Goal: Navigation & Orientation: Find specific page/section

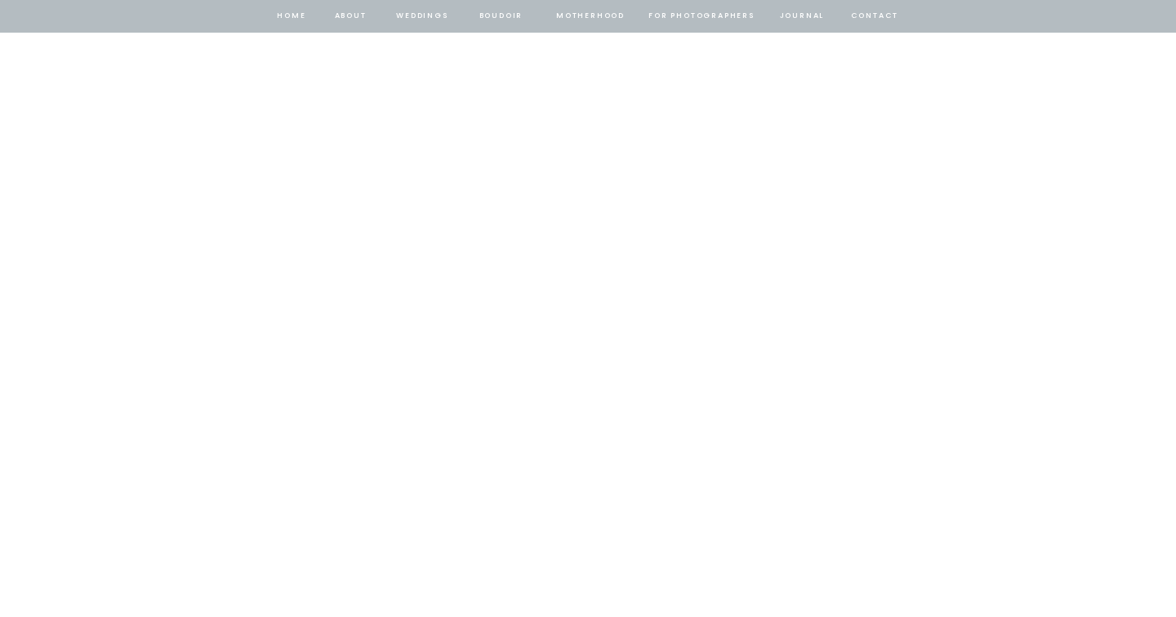
scroll to position [4437, 0]
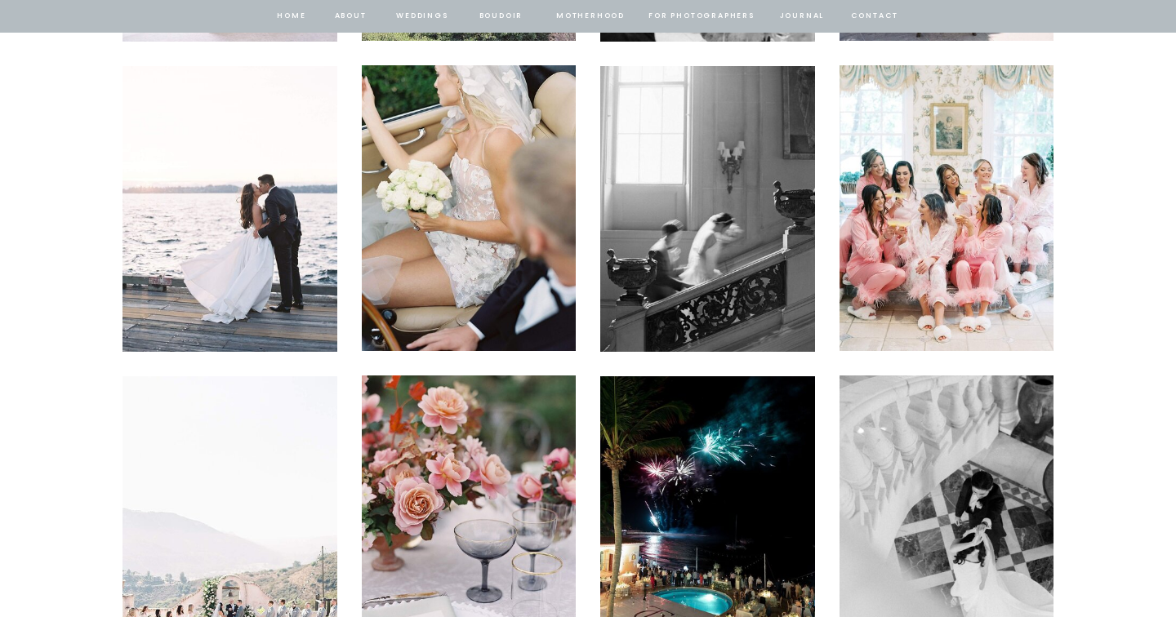
click at [501, 12] on nav "BOUDOIR" at bounding box center [501, 16] width 47 height 15
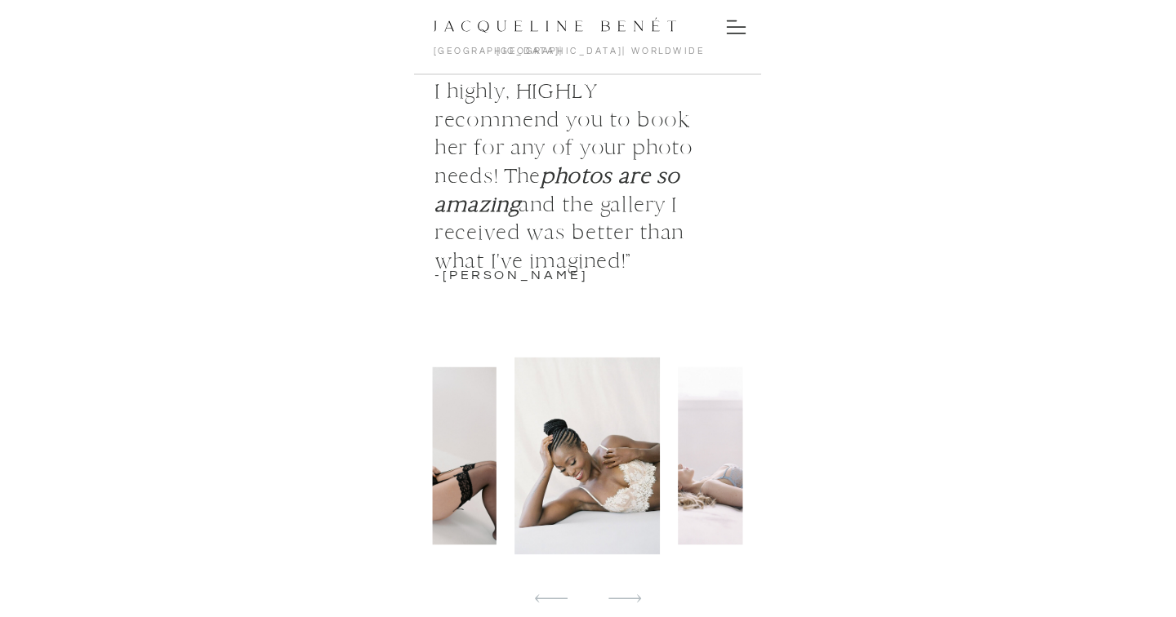
scroll to position [2894, 0]
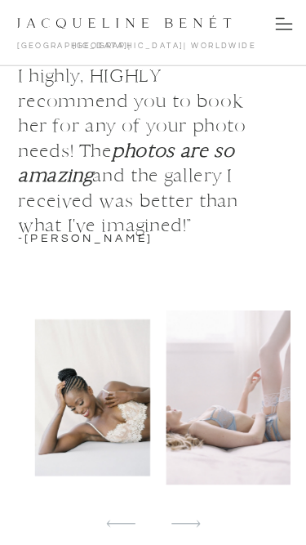
click at [147, 381] on div at bounding box center [153, 397] width 274 height 174
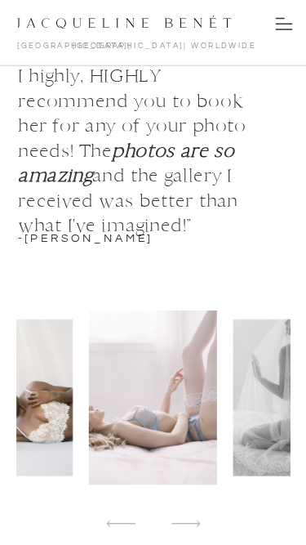
click at [147, 381] on img at bounding box center [153, 397] width 128 height 174
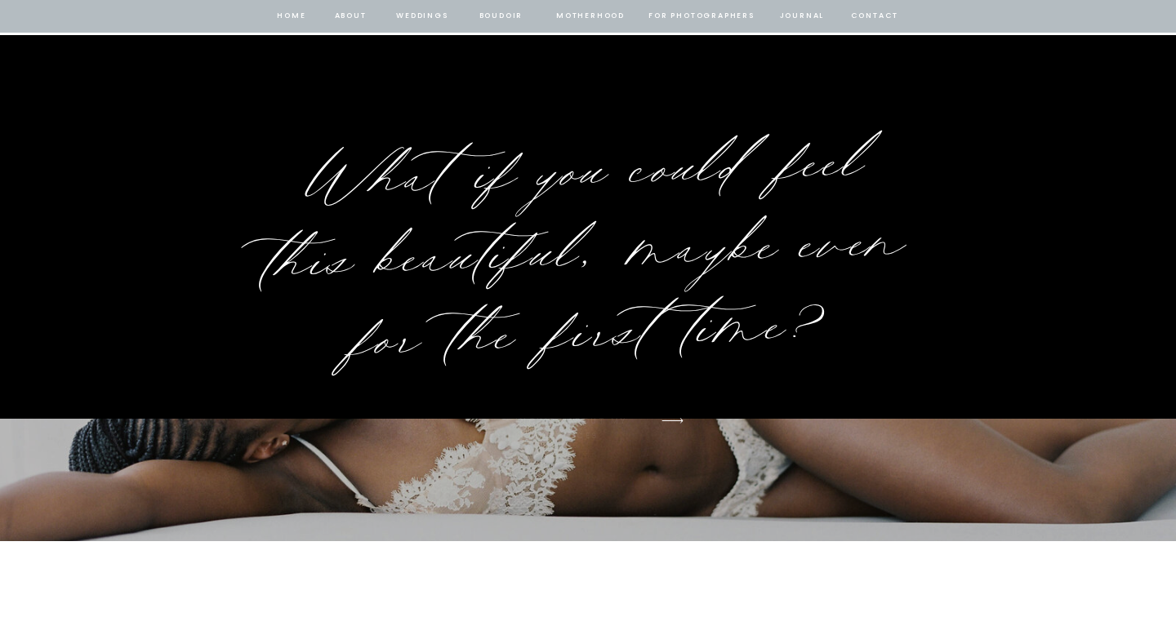
scroll to position [2510, 0]
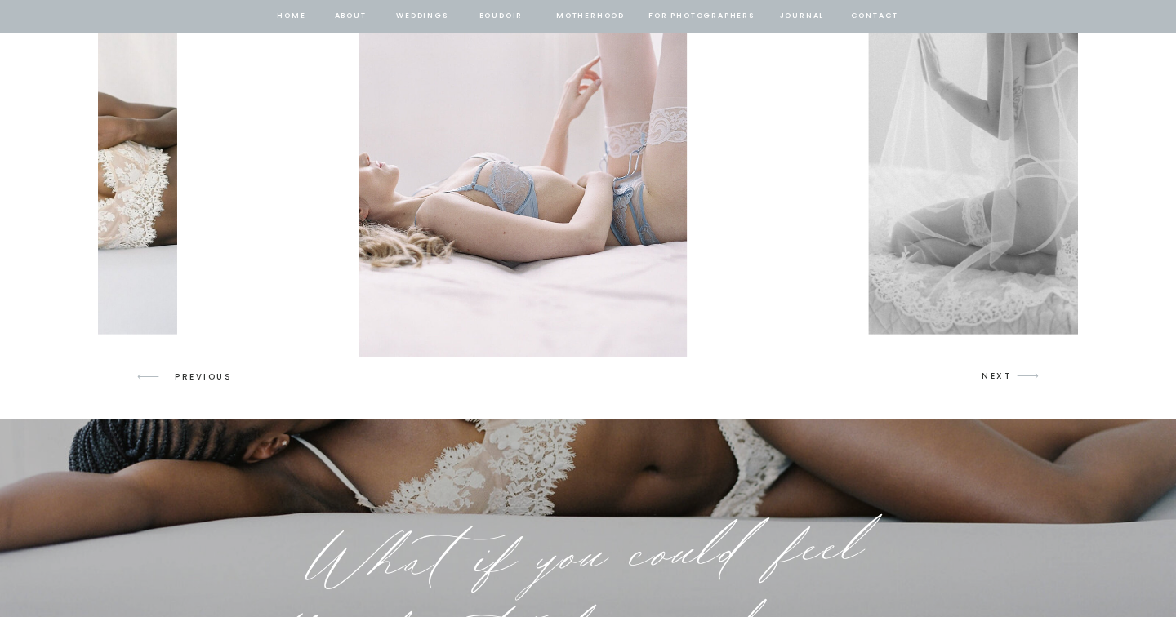
click at [546, 224] on img at bounding box center [522, 133] width 329 height 447
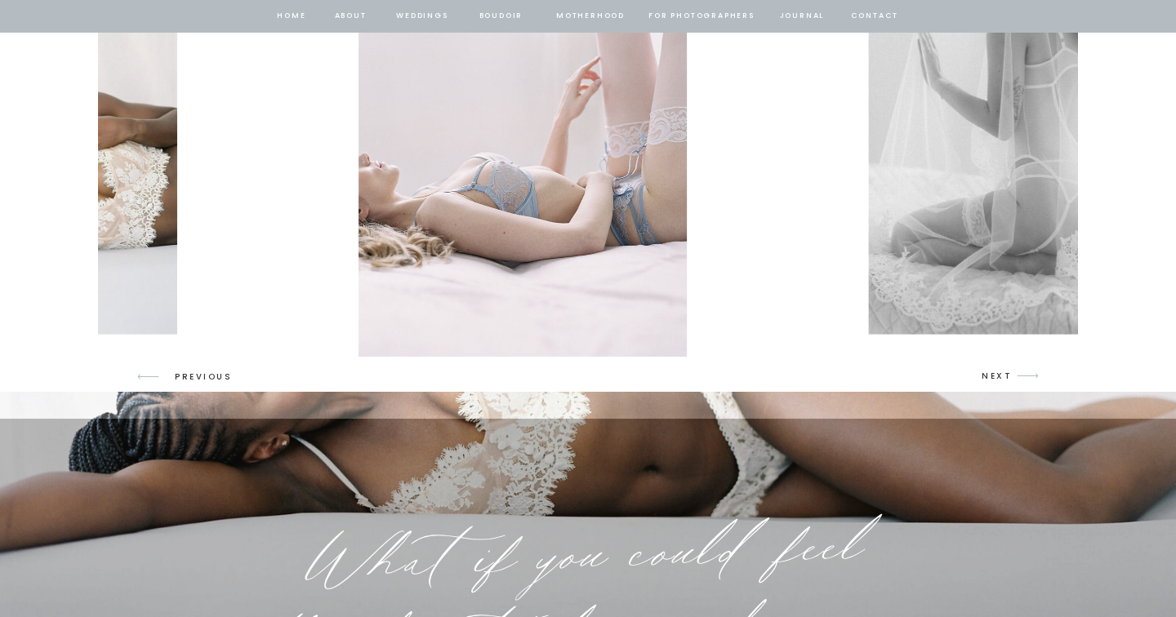
scroll to position [2554, 0]
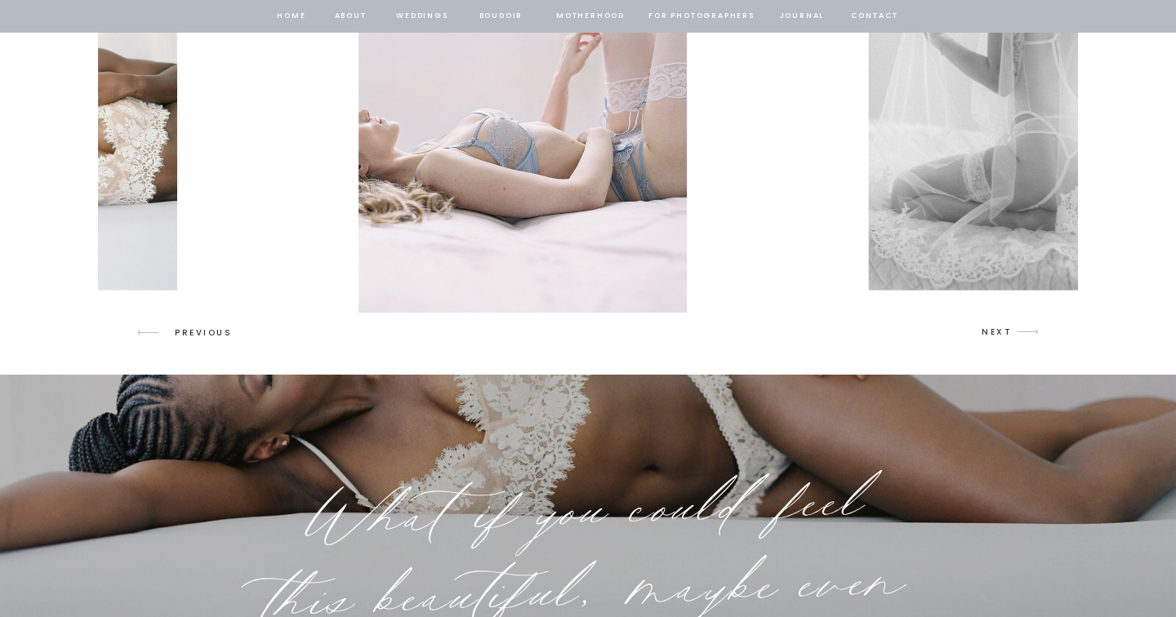
click at [990, 152] on img at bounding box center [1018, 89] width 301 height 402
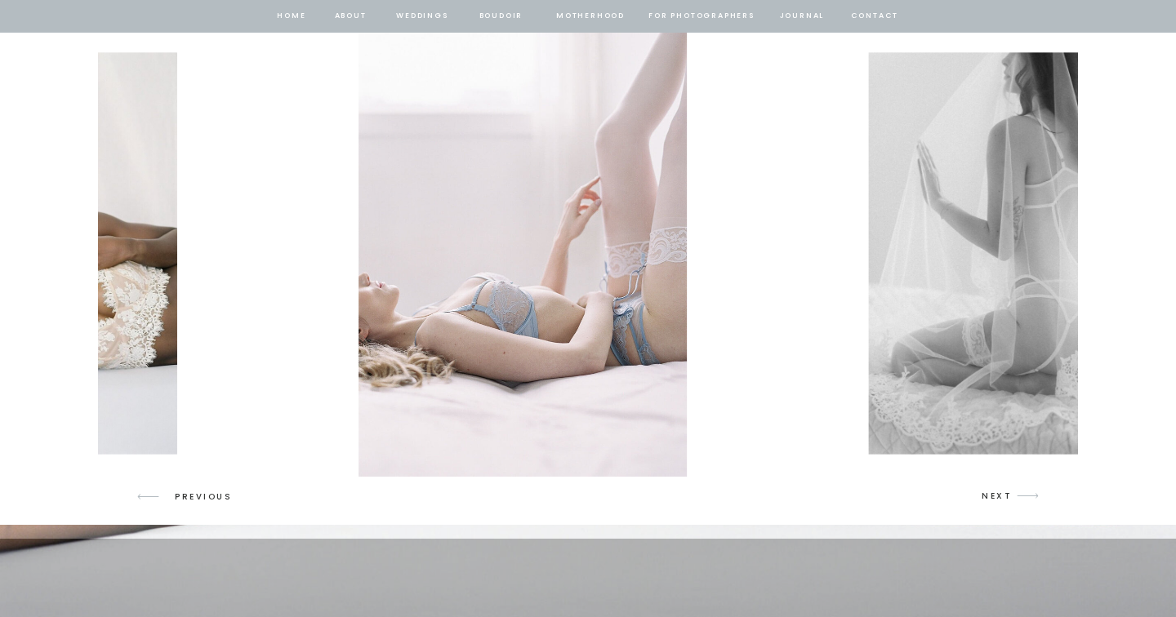
scroll to position [2388, 0]
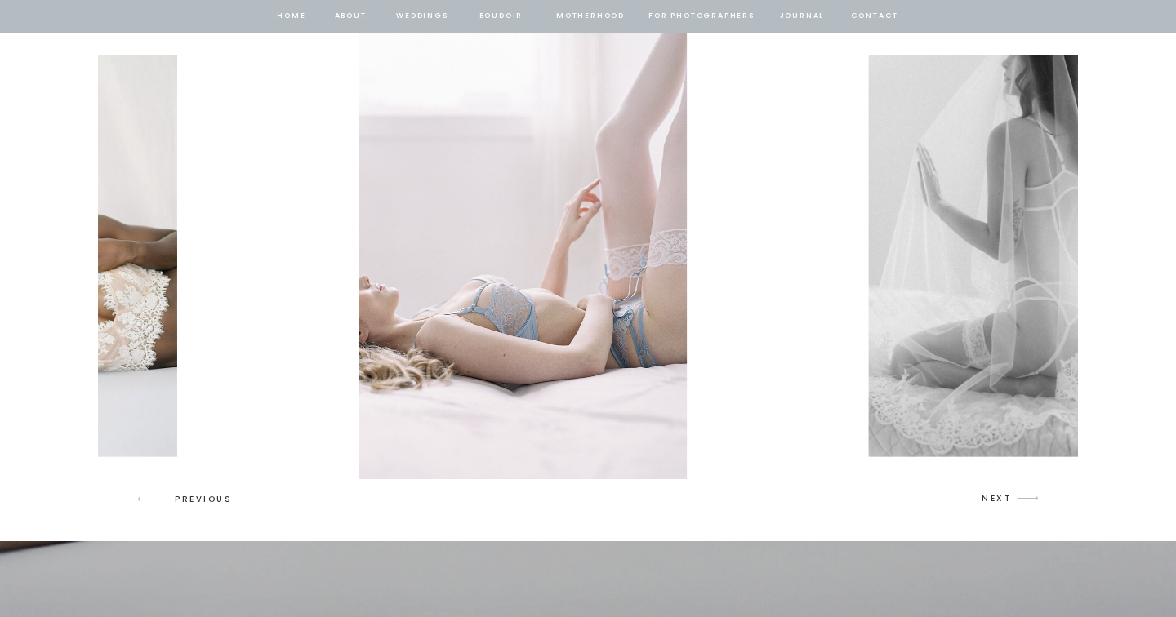
click at [957, 267] on img at bounding box center [1018, 256] width 301 height 402
click at [553, 296] on img at bounding box center [522, 256] width 329 height 447
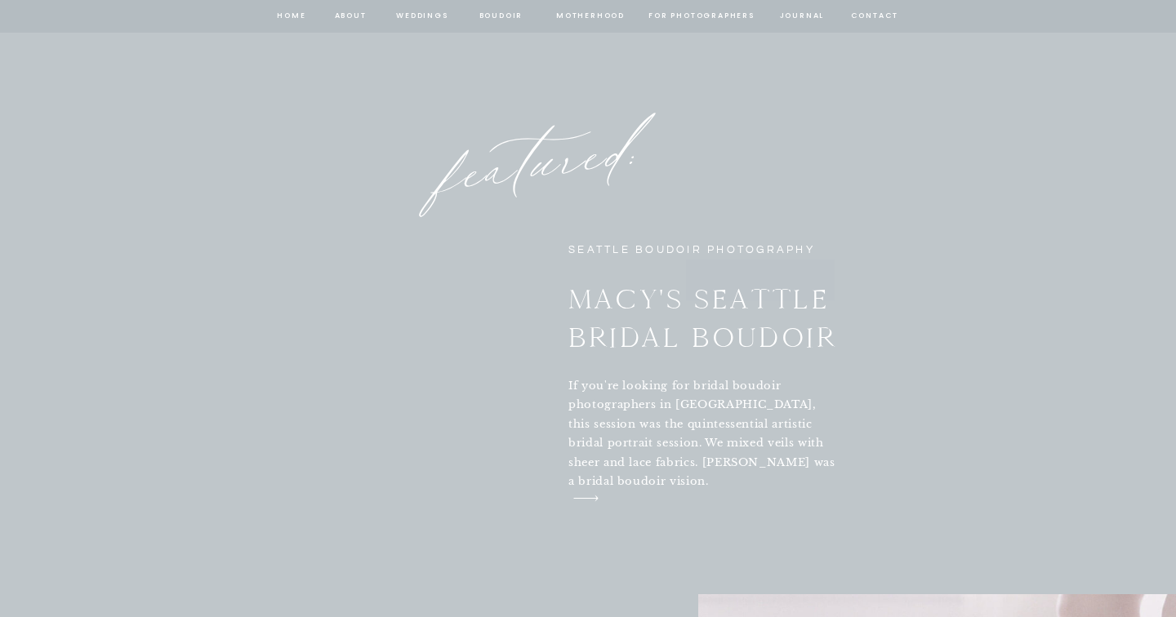
scroll to position [5370, 0]
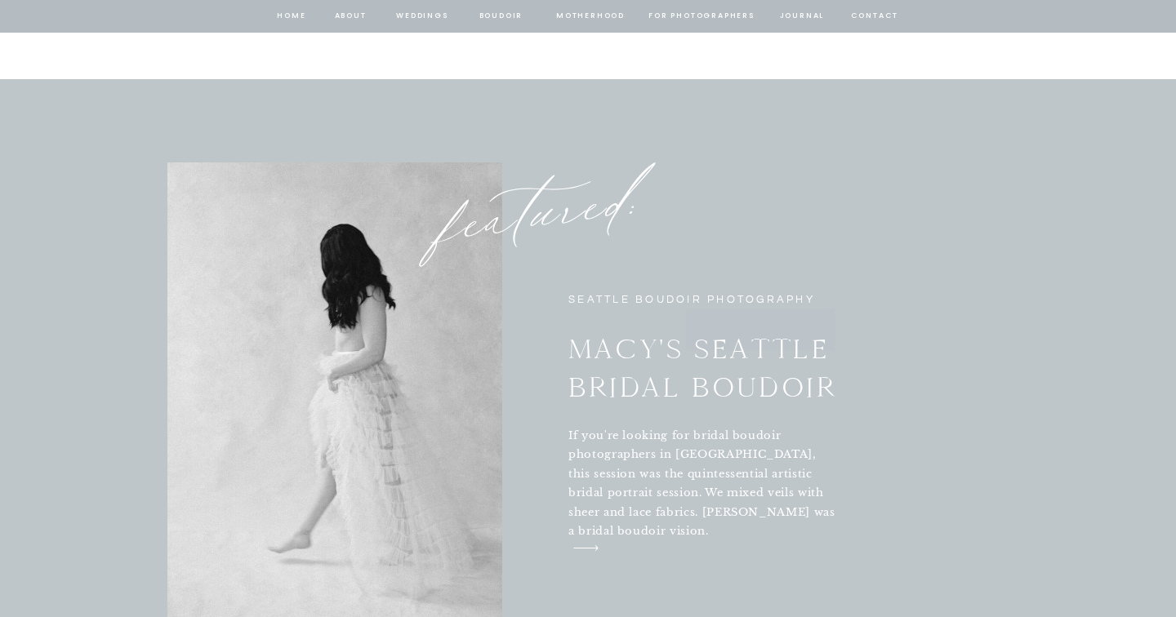
click at [430, 404] on div at bounding box center [334, 397] width 335 height 468
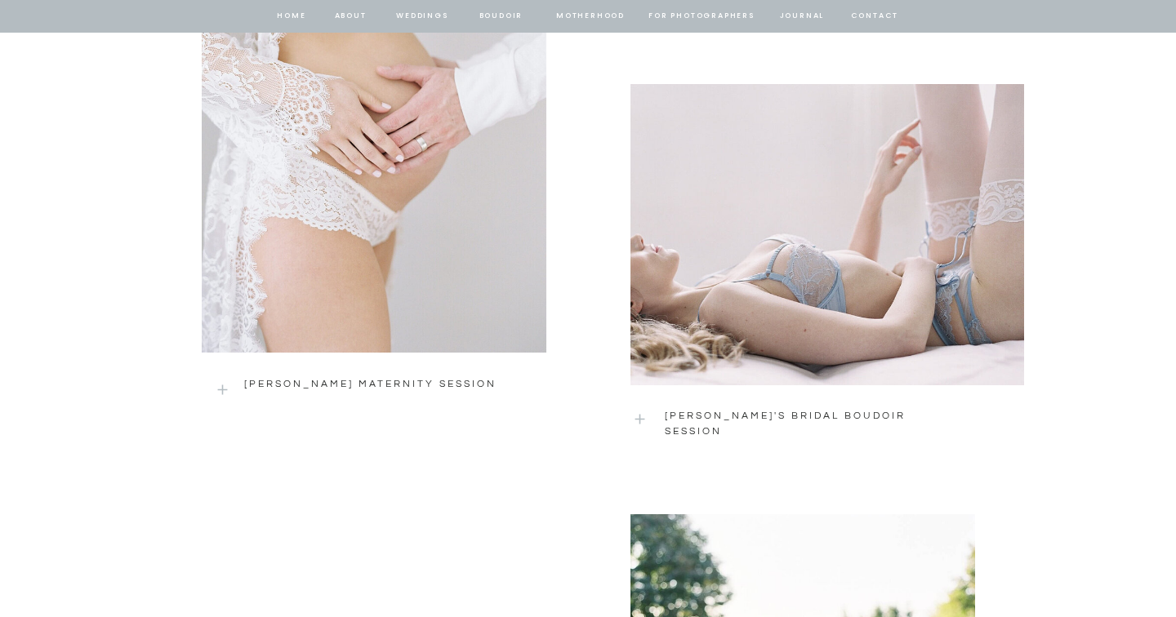
scroll to position [2625, 0]
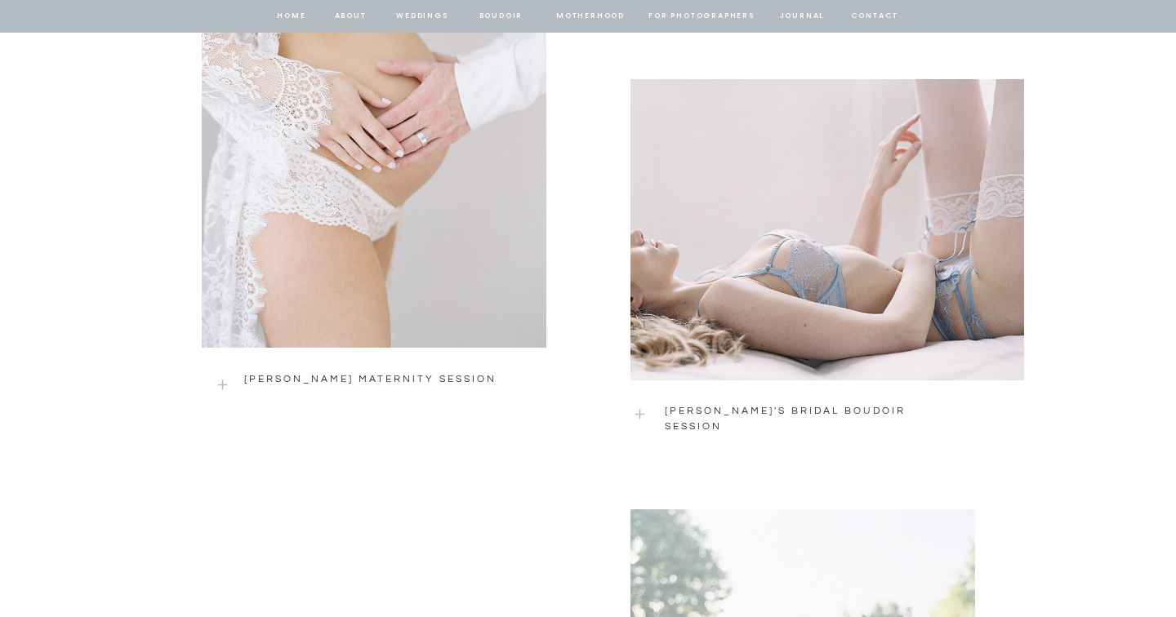
click at [888, 347] on div at bounding box center [827, 229] width 394 height 301
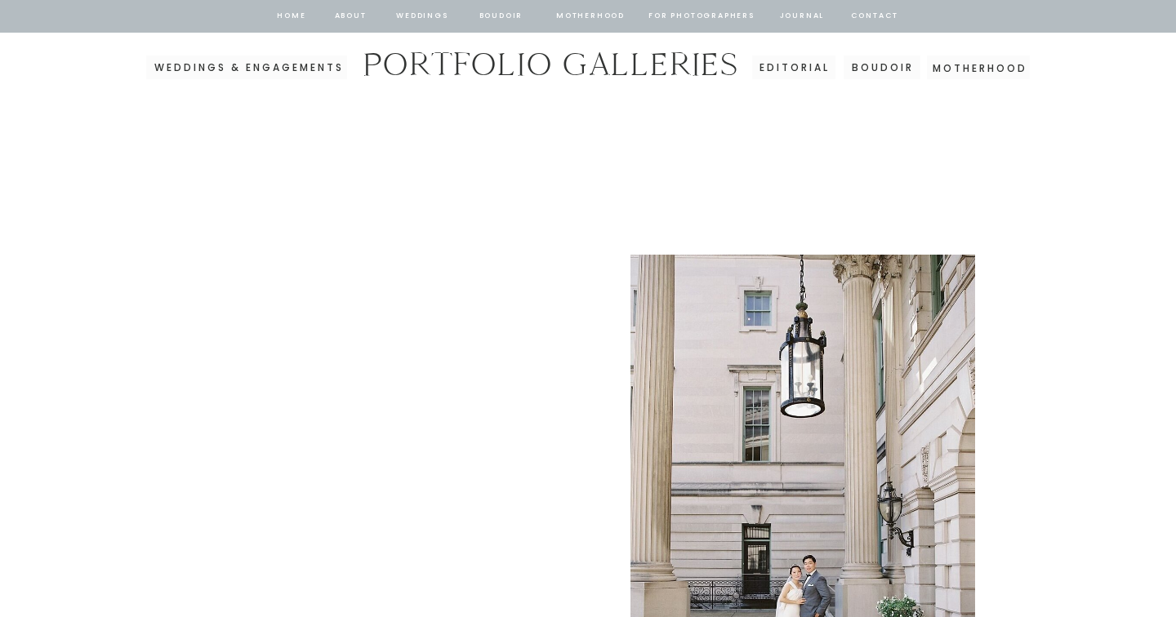
scroll to position [1016, 0]
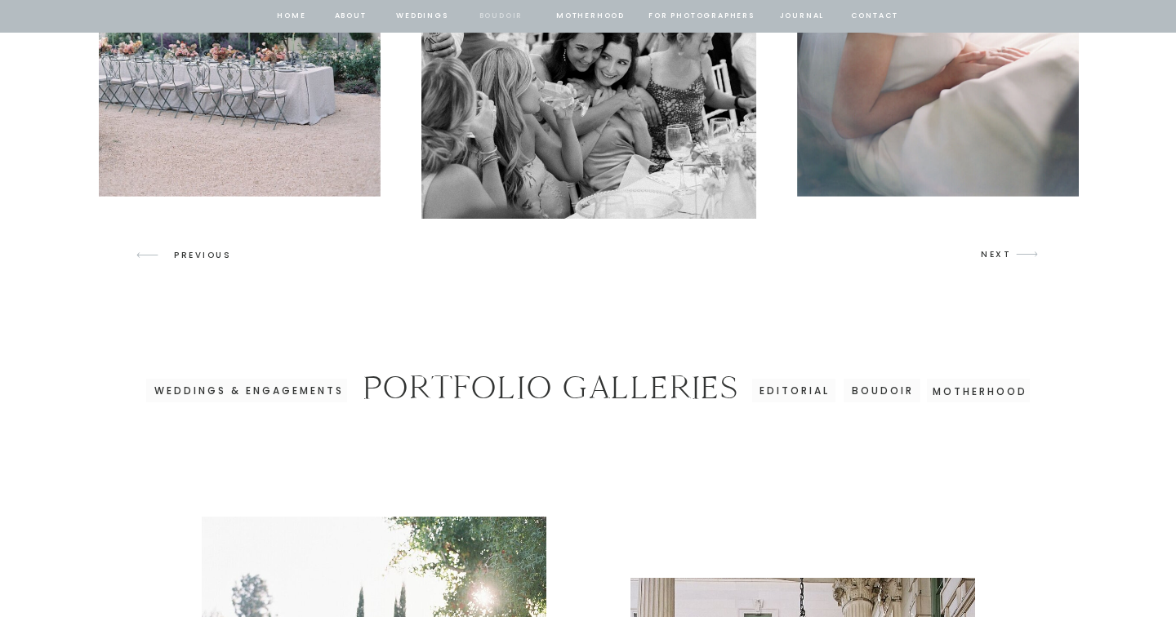
click at [516, 20] on nav "BOUDOIR" at bounding box center [501, 16] width 47 height 15
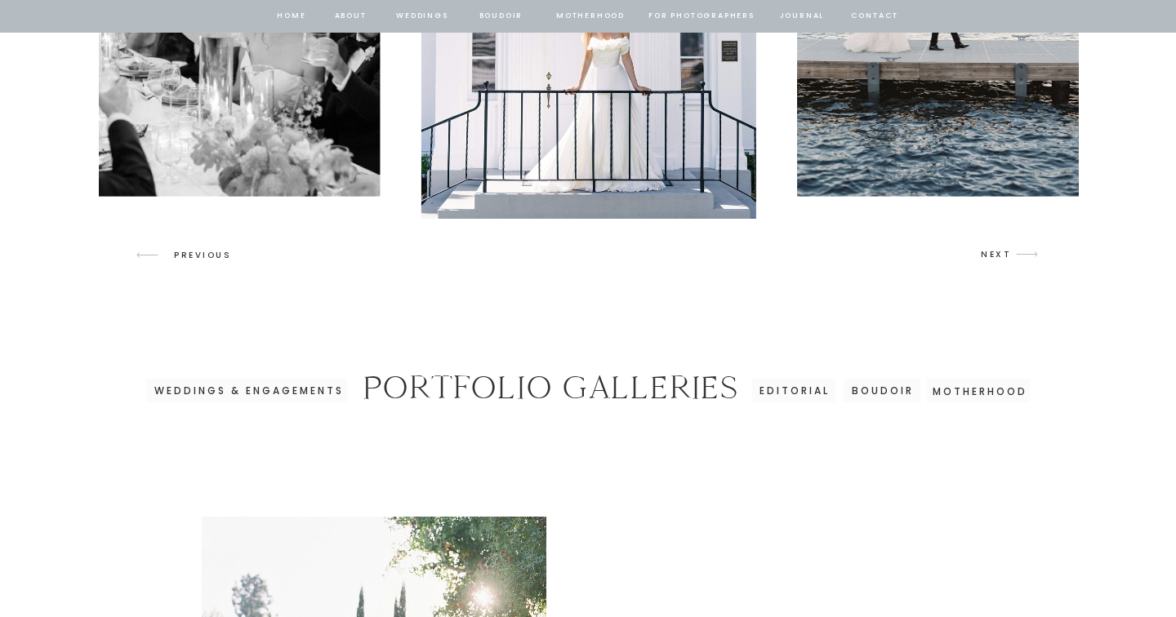
click at [893, 390] on h3 "BOUDOIR" at bounding box center [882, 389] width 66 height 14
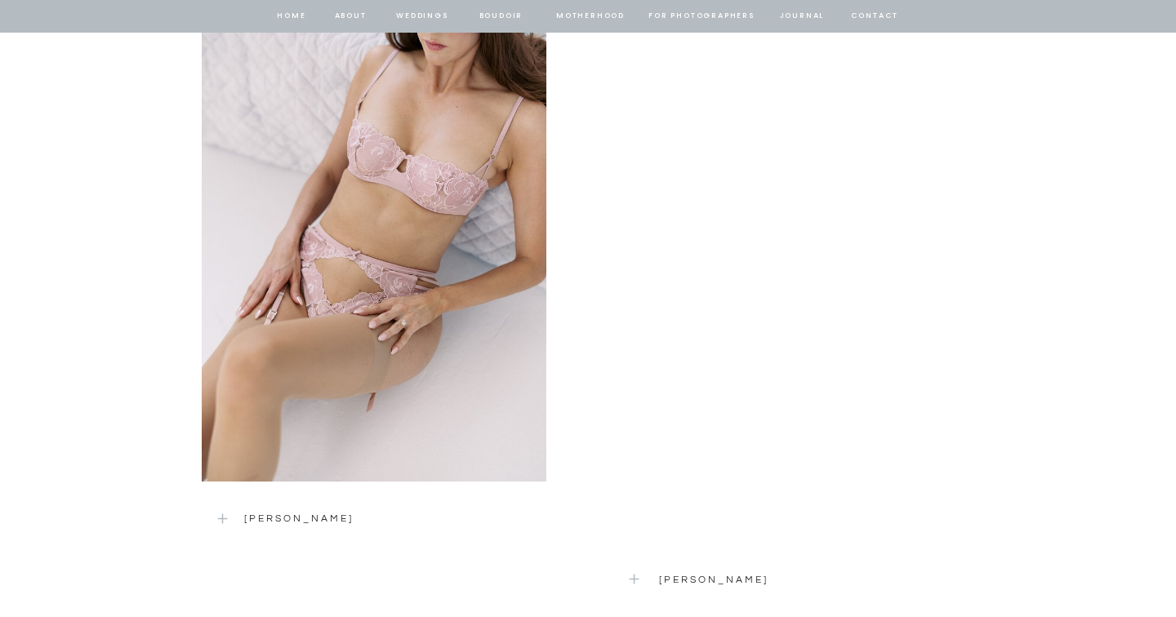
scroll to position [3007, 0]
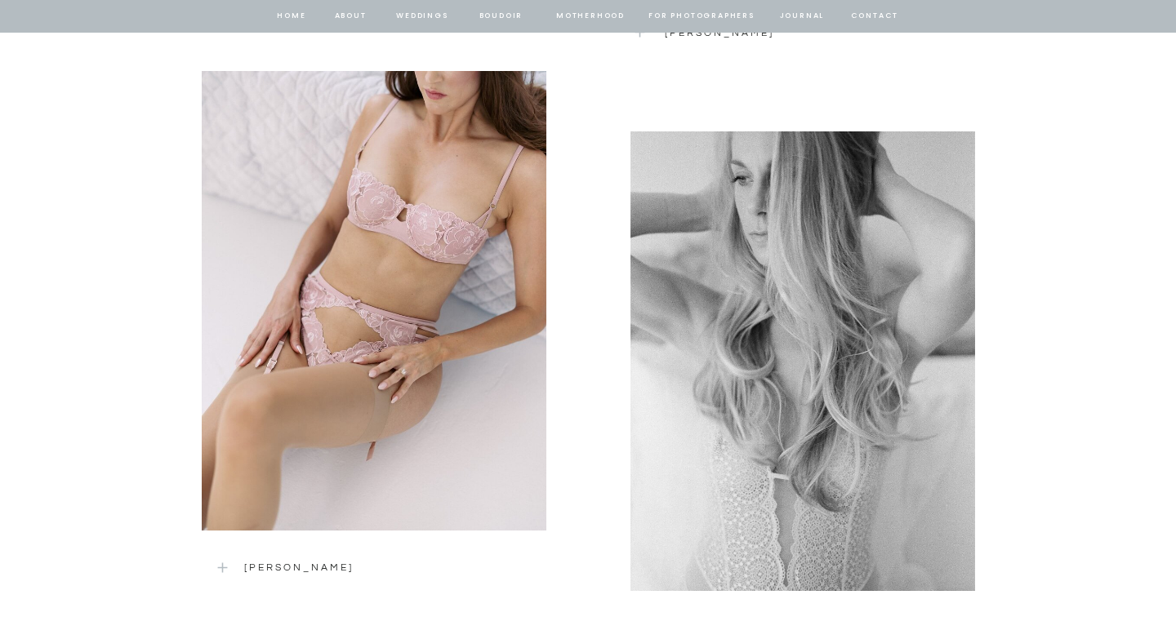
click at [897, 314] on div at bounding box center [802, 361] width 345 height 460
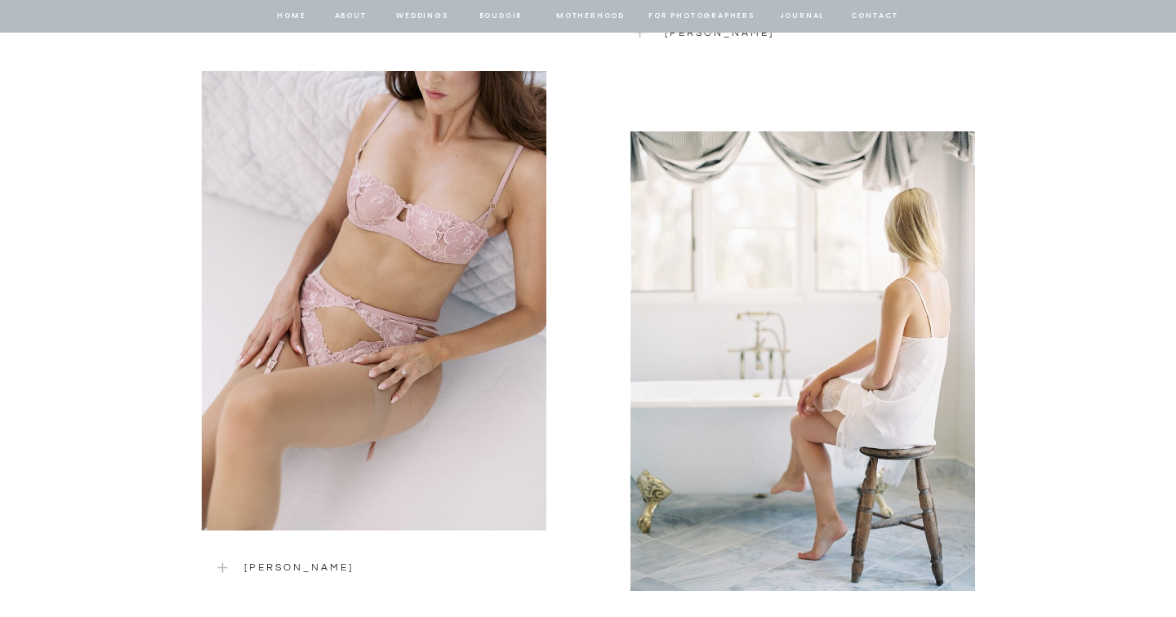
click at [425, 287] on div at bounding box center [374, 301] width 345 height 460
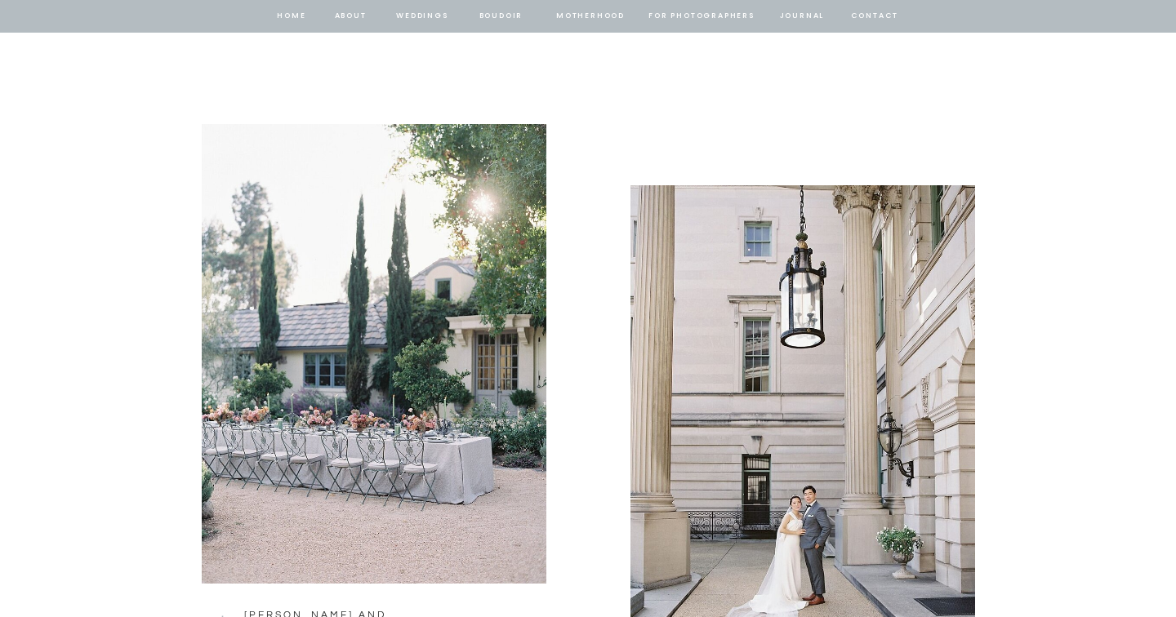
scroll to position [1041, 0]
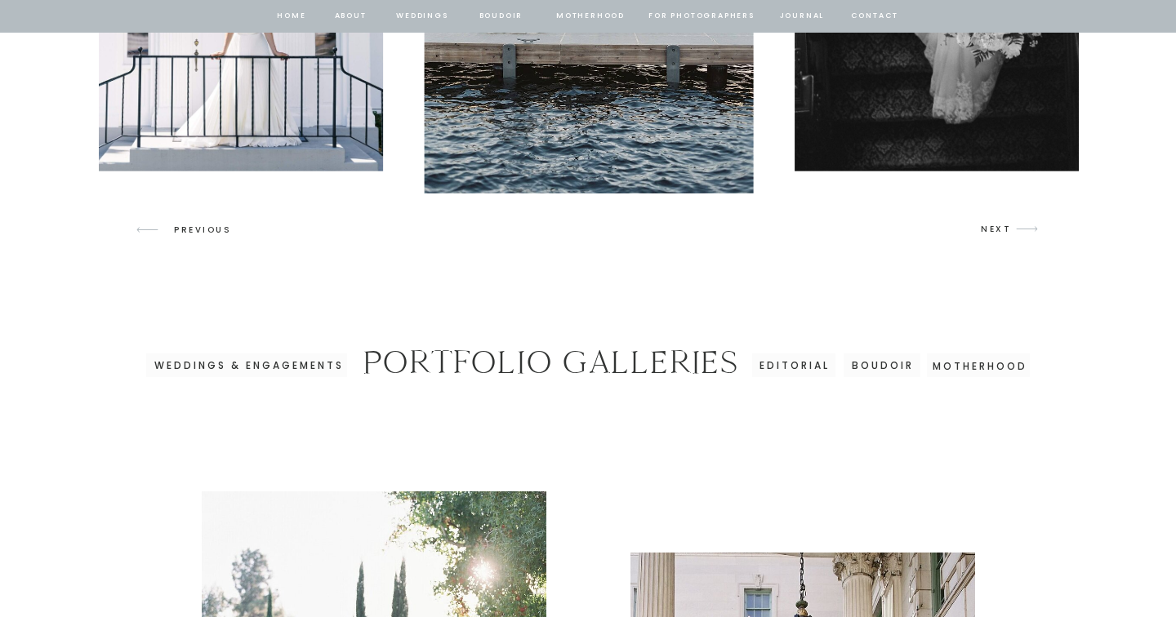
click at [884, 375] on div at bounding box center [882, 366] width 77 height 24
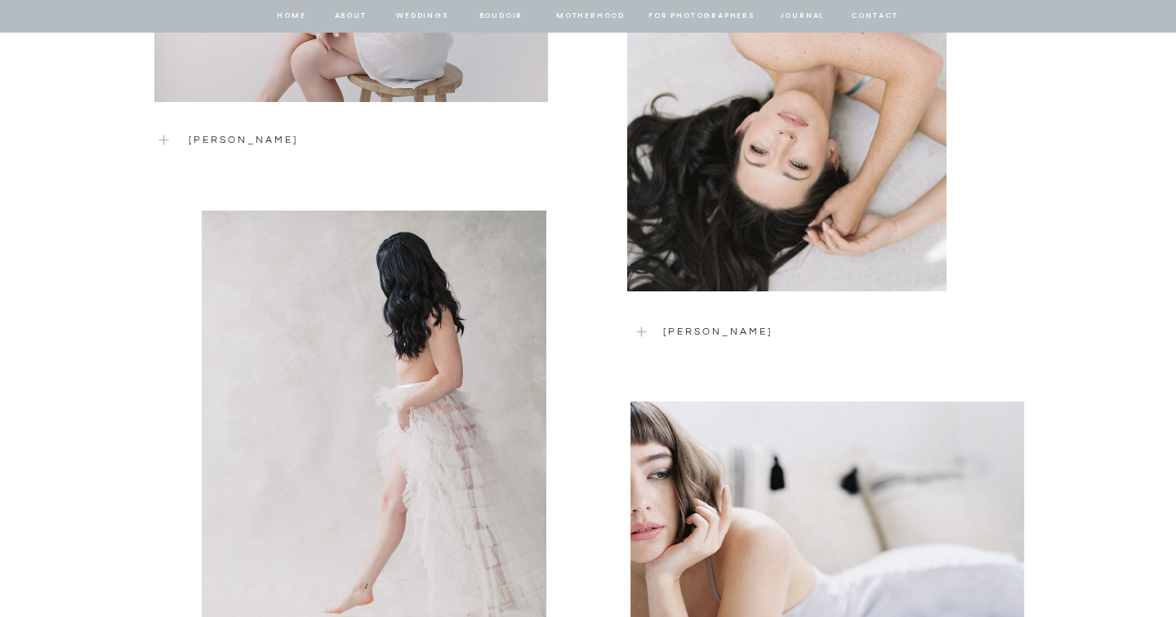
scroll to position [1966, 0]
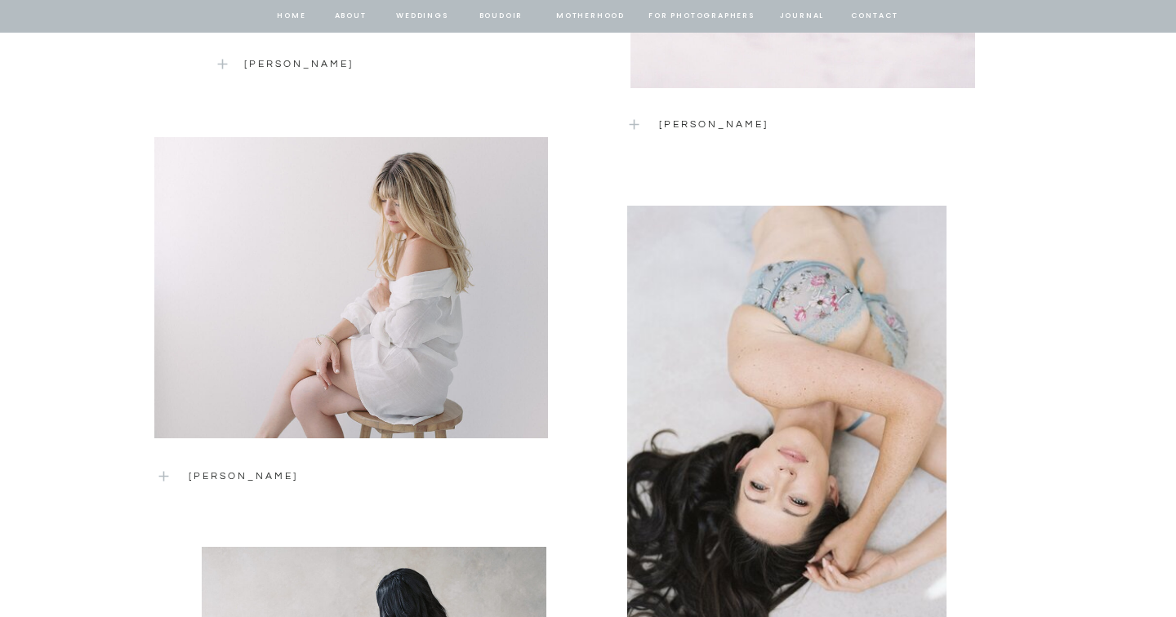
click at [453, 305] on div at bounding box center [351, 287] width 394 height 301
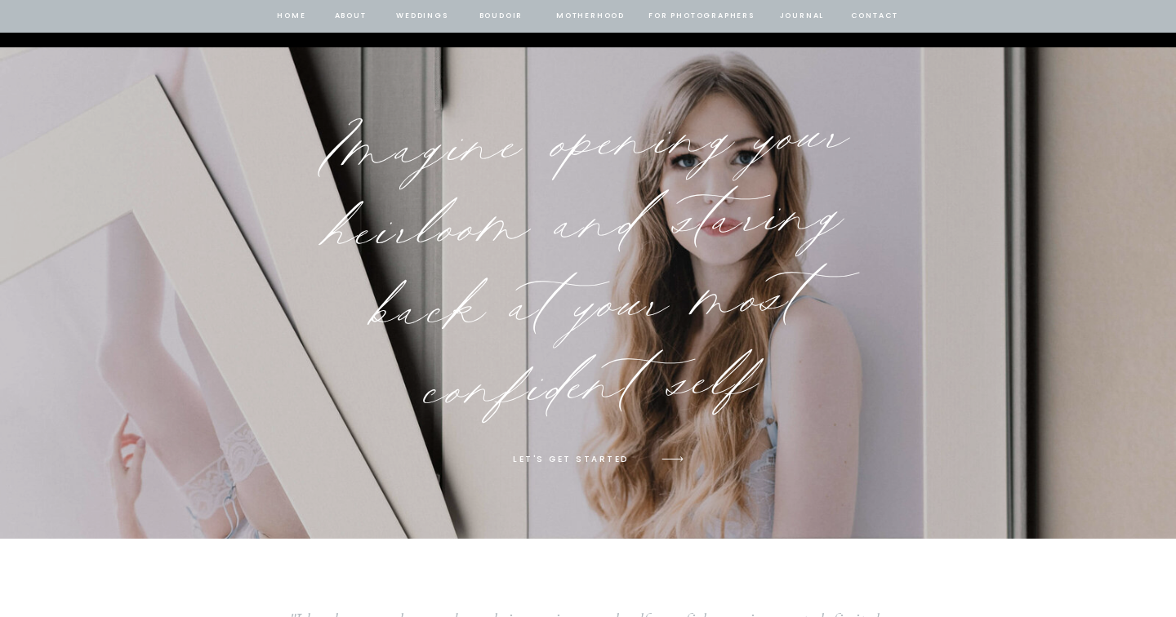
scroll to position [8478, 0]
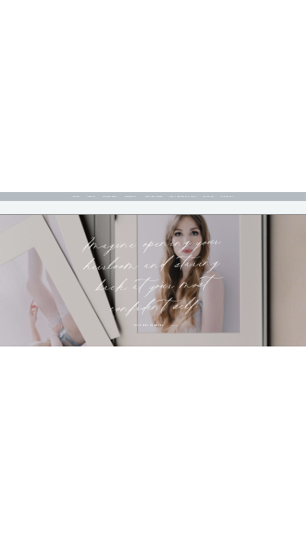
scroll to position [9514, 0]
